Goal: Entertainment & Leisure: Consume media (video, audio)

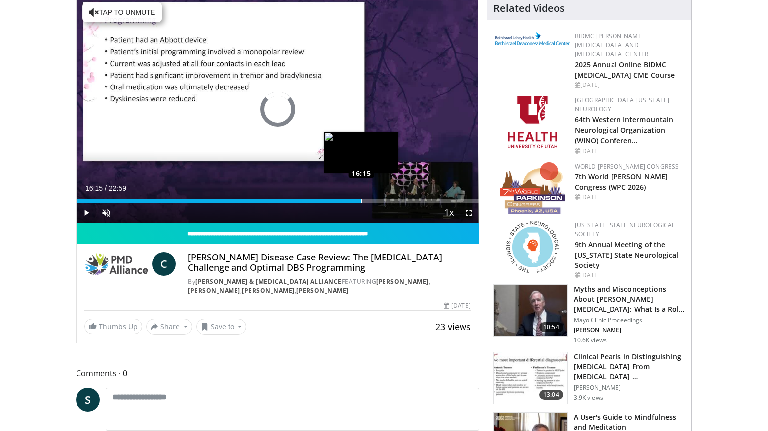
click at [361, 199] on div "Loaded : 2.87% 00:01 16:15" at bounding box center [278, 201] width 403 height 4
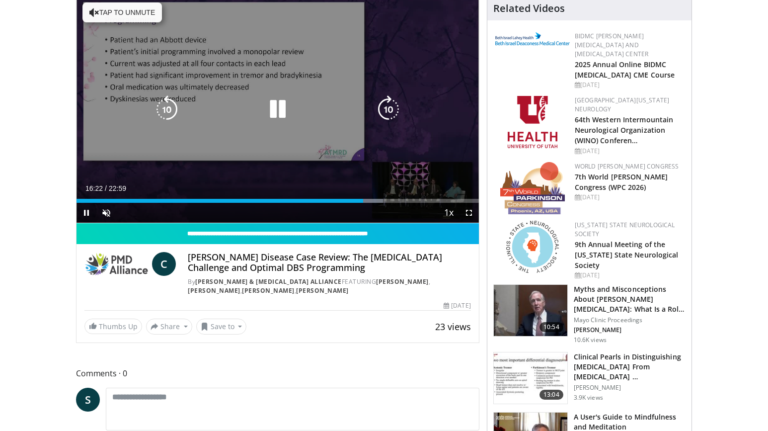
click at [277, 110] on icon "Video Player" at bounding box center [278, 109] width 28 height 28
click at [122, 12] on button "Tap to unmute" at bounding box center [122, 12] width 80 height 20
click at [273, 108] on icon "Video Player" at bounding box center [278, 109] width 28 height 28
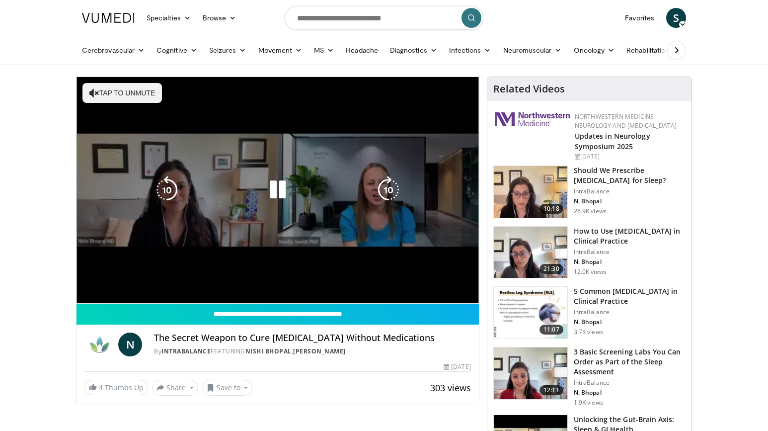
click at [257, 277] on div "10 seconds Tap to unmute" at bounding box center [278, 190] width 403 height 226
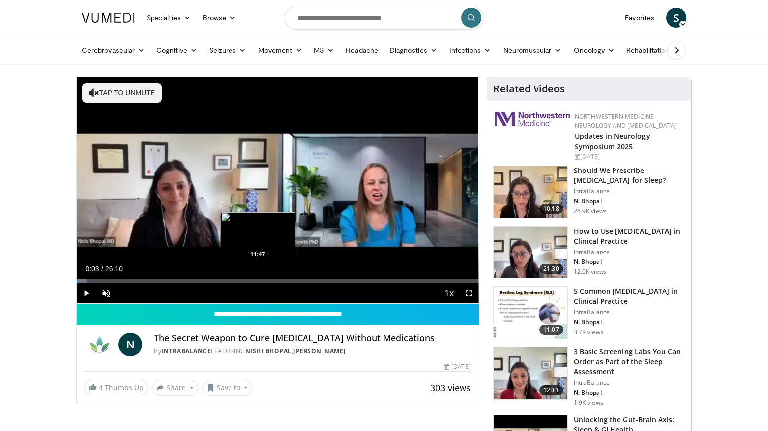
click at [257, 282] on div "Loaded : 2.54% 00:03 11:47" at bounding box center [278, 281] width 403 height 4
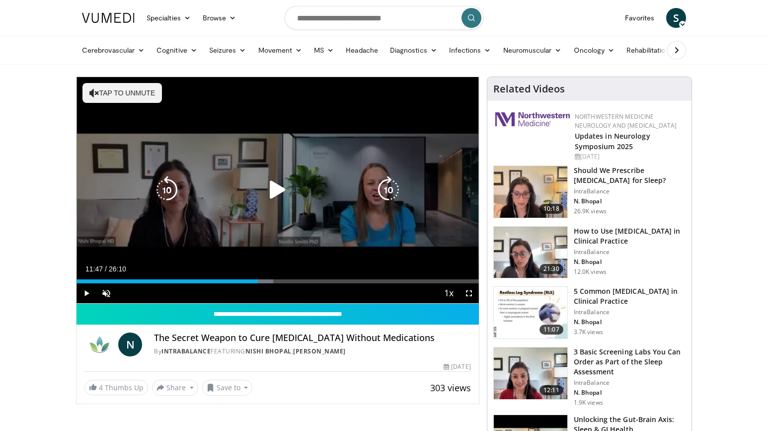
click at [123, 91] on button "Tap to unmute" at bounding box center [122, 93] width 80 height 20
click at [278, 191] on icon "Video Player" at bounding box center [278, 190] width 28 height 28
